Goal: Check status: Verify the current state of an ongoing process or item

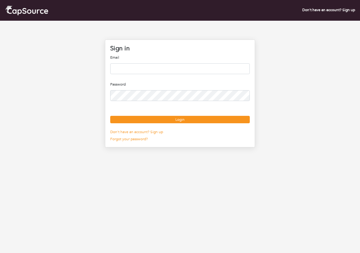
click at [177, 68] on input "email" at bounding box center [180, 68] width 140 height 11
click at [141, 67] on input "**" at bounding box center [180, 68] width 140 height 11
type input "**********"
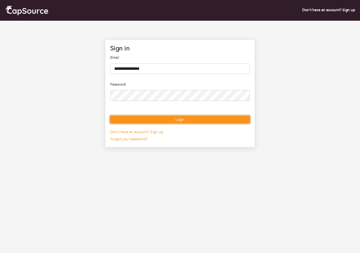
click at [177, 123] on button "Login" at bounding box center [180, 119] width 140 height 7
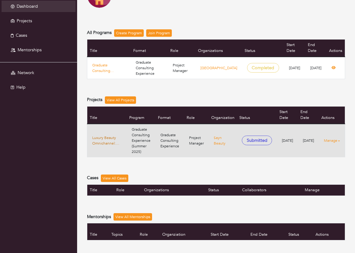
scroll to position [50, 0]
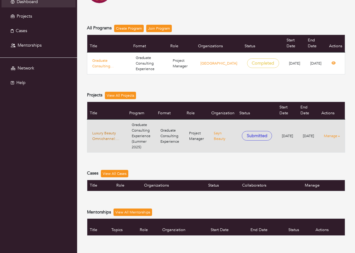
click at [105, 137] on link "Luxury Beauty Omnichannel: Maximizing Cross-Platform Growth for Sayn Beauty" at bounding box center [107, 135] width 30 height 11
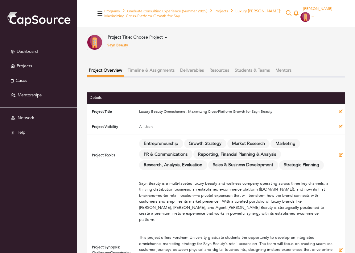
click at [192, 75] on button "Deliverables" at bounding box center [191, 70] width 27 height 10
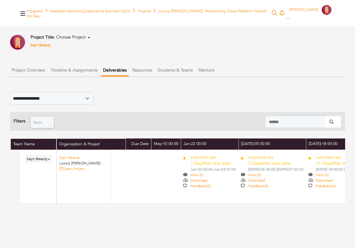
scroll to position [0, 2]
click at [65, 72] on button "Timeline & Assignments" at bounding box center [74, 70] width 51 height 10
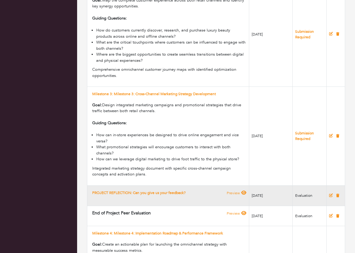
scroll to position [558, 0]
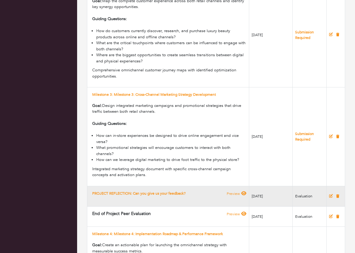
click at [231, 196] on link "Preview" at bounding box center [237, 193] width 20 height 5
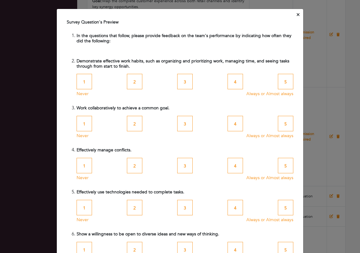
click at [297, 16] on icon "Close" at bounding box center [298, 14] width 3 height 5
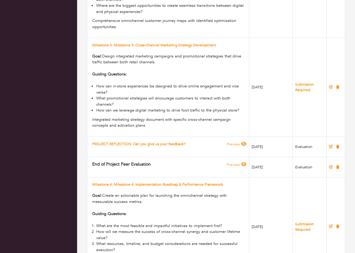
scroll to position [645, 0]
